Goal: Task Accomplishment & Management: Manage account settings

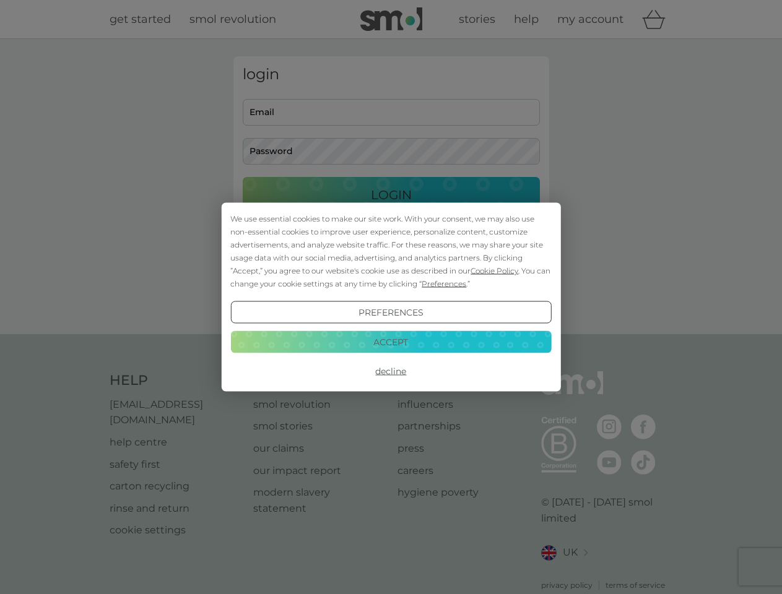
click at [494, 270] on span "Cookie Policy" at bounding box center [494, 270] width 48 height 9
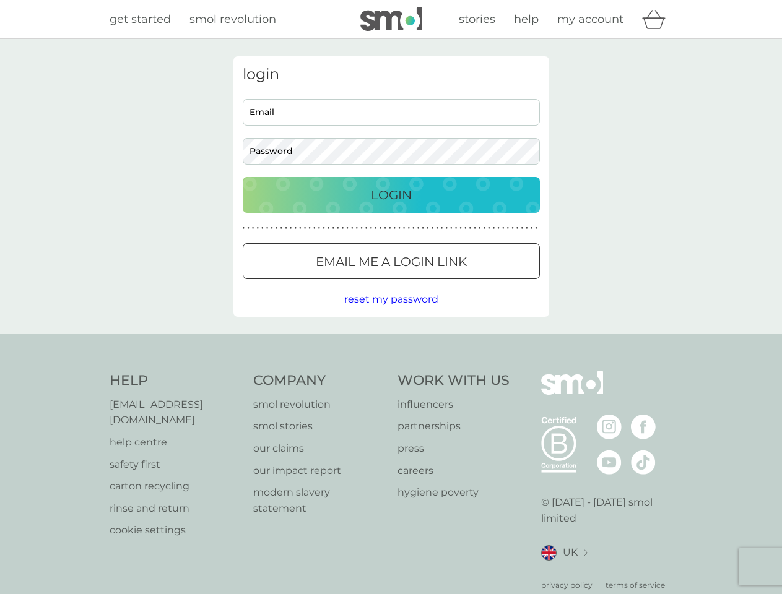
click at [442, 283] on div "login Email Password Login ● ● ● ● ● ● ● ● ● ● ● ● ● ● ● ● ● ● ● ● ● ● ● ● ● ● …" at bounding box center [391, 186] width 316 height 261
click at [390, 312] on div "login Email Password Login ● ● ● ● ● ● ● ● ● ● ● ● ● ● ● ● ● ● ● ● ● ● ● ● ● ● …" at bounding box center [391, 186] width 316 height 261
click at [390, 371] on div "Help [EMAIL_ADDRESS][DOMAIN_NAME] help centre safety first carton recycling rin…" at bounding box center [391, 481] width 563 height 220
click at [390, 342] on div "Help [EMAIL_ADDRESS][DOMAIN_NAME] help centre safety first carton recycling rin…" at bounding box center [391, 481] width 782 height 294
